Goal: Download file/media

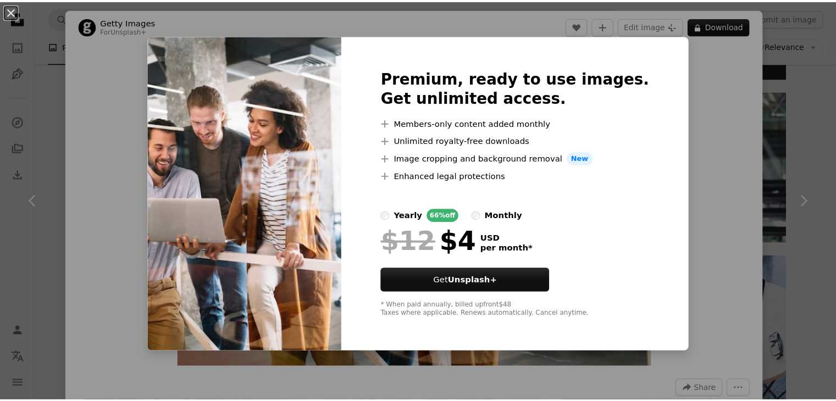
scroll to position [9, 0]
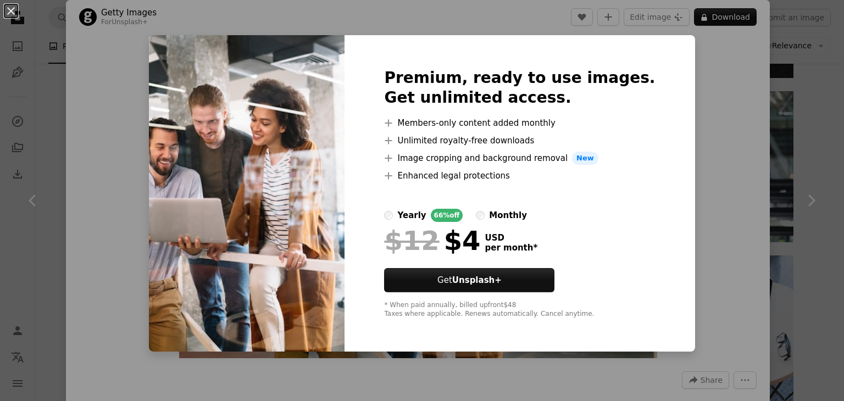
click at [321, 126] on img at bounding box center [247, 193] width 196 height 317
click at [13, 10] on button "An X shape" at bounding box center [10, 10] width 13 height 13
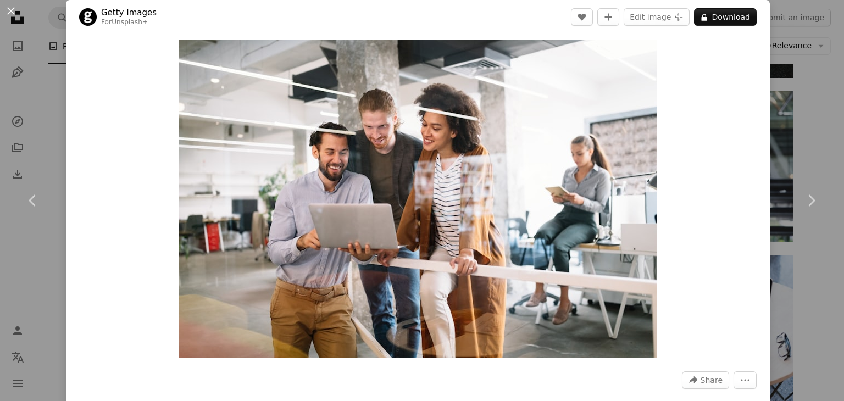
click at [9, 8] on button "An X shape" at bounding box center [10, 10] width 13 height 13
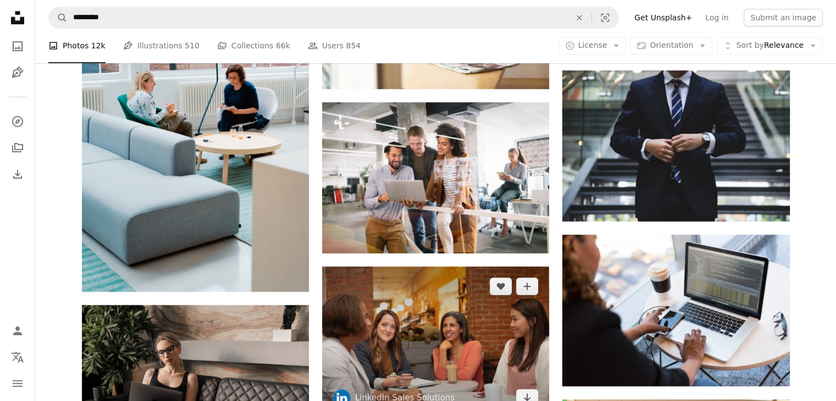
scroll to position [1006, 0]
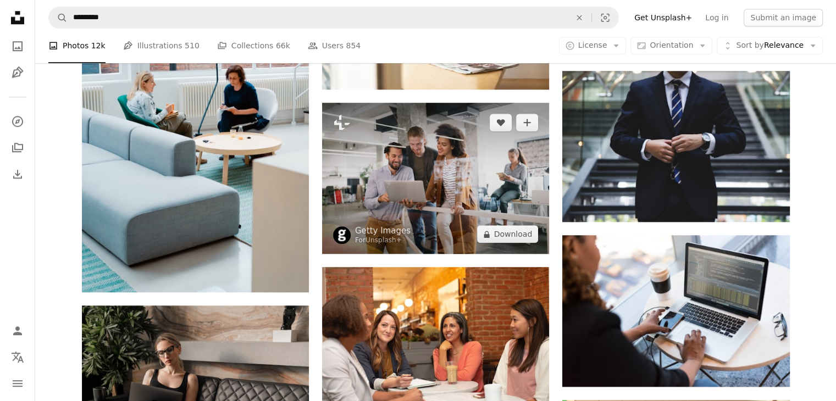
click at [437, 222] on img at bounding box center [435, 178] width 227 height 151
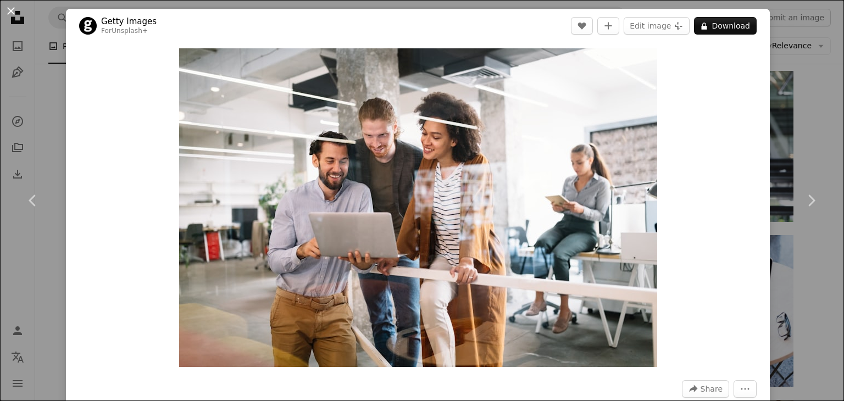
click at [9, 13] on button "An X shape" at bounding box center [10, 10] width 13 height 13
